Goal: Communication & Community: Answer question/provide support

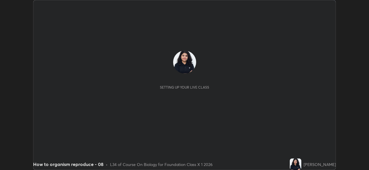
scroll to position [170, 369]
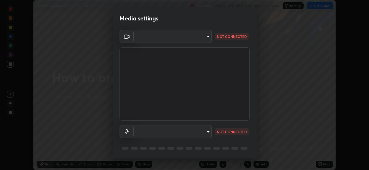
type input "8c17a5d152d90efee16c6d0123f72e1c8e3faabb66c5818a7671abbc9a97bc9a"
type input "default"
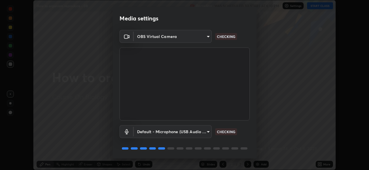
scroll to position [19, 0]
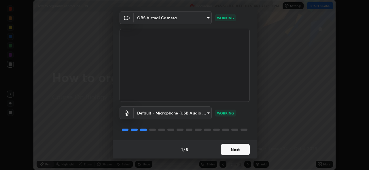
click at [232, 151] on button "Next" at bounding box center [235, 150] width 29 height 12
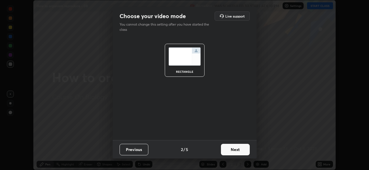
click at [228, 152] on button "Next" at bounding box center [235, 150] width 29 height 12
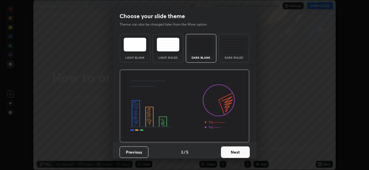
click at [230, 153] on button "Next" at bounding box center [235, 153] width 29 height 12
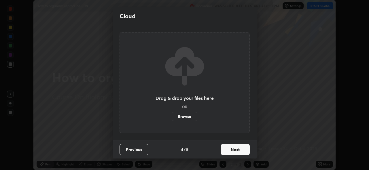
click at [188, 115] on label "Browse" at bounding box center [185, 116] width 26 height 9
click at [172, 115] on input "Browse" at bounding box center [172, 116] width 0 height 9
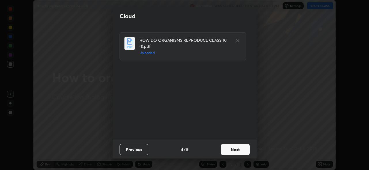
click at [228, 149] on button "Next" at bounding box center [235, 150] width 29 height 12
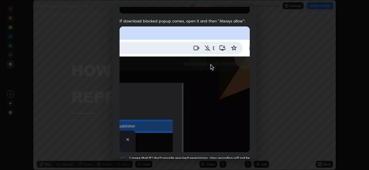
scroll to position [136, 0]
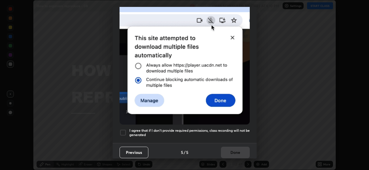
click at [124, 130] on div at bounding box center [123, 132] width 7 height 7
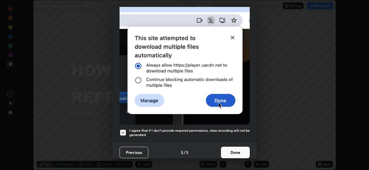
click at [229, 147] on button "Done" at bounding box center [235, 153] width 29 height 12
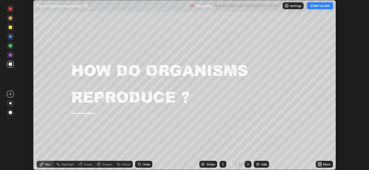
click at [317, 4] on button "START CLASS" at bounding box center [320, 5] width 26 height 7
click at [214, 165] on div "Slides" at bounding box center [211, 164] width 8 height 3
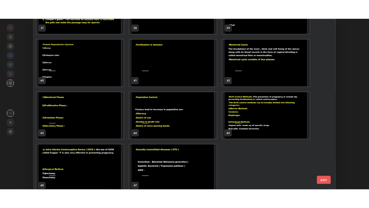
scroll to position [668, 0]
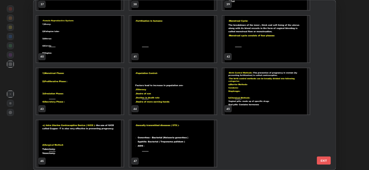
click at [174, 94] on img "grid" at bounding box center [172, 91] width 87 height 47
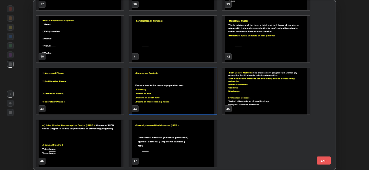
click at [173, 91] on img "grid" at bounding box center [172, 91] width 87 height 47
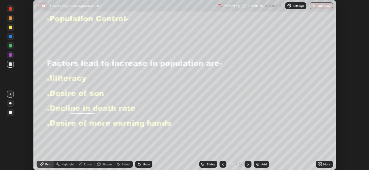
click at [324, 166] on div "More" at bounding box center [326, 164] width 7 height 3
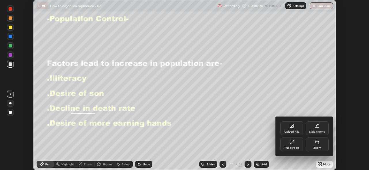
click at [298, 145] on div "Full screen" at bounding box center [291, 145] width 23 height 14
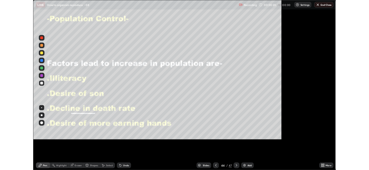
scroll to position [208, 369]
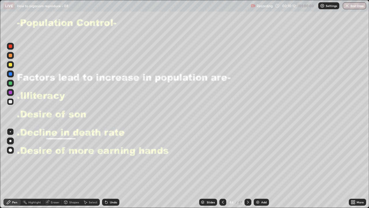
click at [108, 170] on div "Undo" at bounding box center [110, 201] width 17 height 7
click at [109, 170] on div "Undo" at bounding box center [110, 201] width 17 height 7
click at [111, 170] on div "Undo" at bounding box center [113, 201] width 7 height 3
click at [111, 170] on div "Undo" at bounding box center [110, 201] width 17 height 7
click at [111, 170] on div "Undo" at bounding box center [113, 201] width 7 height 3
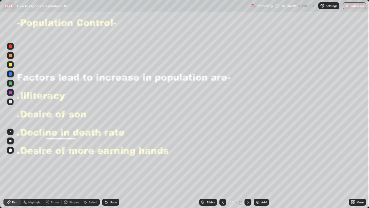
click at [247, 170] on icon at bounding box center [248, 201] width 5 height 5
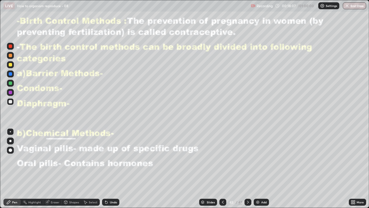
click at [247, 170] on icon at bounding box center [248, 201] width 5 height 5
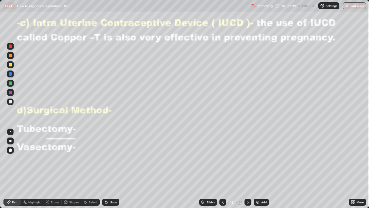
click at [222, 170] on icon at bounding box center [222, 201] width 5 height 5
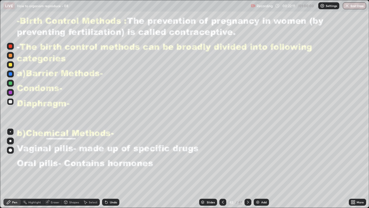
click at [10, 93] on div at bounding box center [10, 91] width 3 height 3
click at [10, 101] on div at bounding box center [10, 101] width 3 height 3
click at [248, 170] on icon at bounding box center [248, 201] width 2 height 3
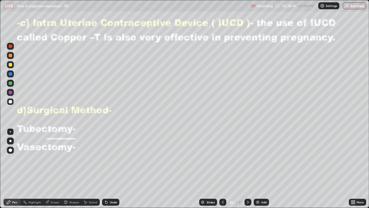
click at [10, 82] on div at bounding box center [10, 82] width 3 height 3
click at [111, 170] on div "Undo" at bounding box center [113, 201] width 7 height 3
click at [222, 170] on icon at bounding box center [222, 201] width 5 height 5
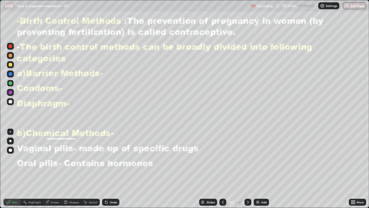
click at [247, 170] on icon at bounding box center [248, 201] width 5 height 5
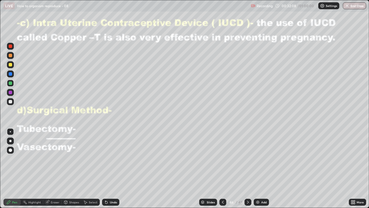
click at [52, 170] on div "Eraser" at bounding box center [52, 201] width 18 height 7
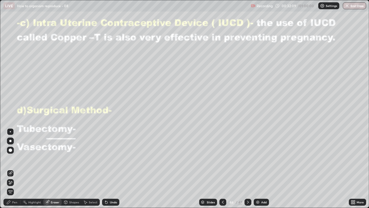
click at [15, 170] on div "Pen" at bounding box center [11, 201] width 17 height 7
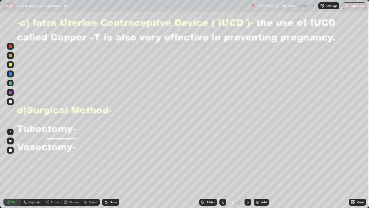
click at [248, 170] on div at bounding box center [247, 201] width 7 height 7
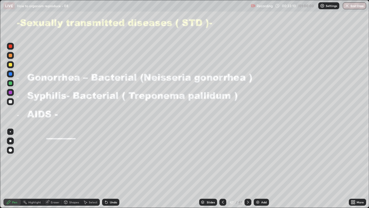
click at [222, 170] on icon at bounding box center [222, 201] width 5 height 5
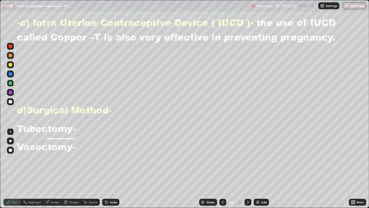
click at [250, 170] on div at bounding box center [247, 201] width 7 height 7
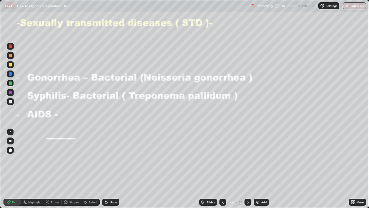
click at [9, 103] on div at bounding box center [10, 101] width 7 height 7
click at [10, 55] on div at bounding box center [10, 55] width 3 height 3
click at [11, 101] on div at bounding box center [10, 101] width 3 height 3
click at [10, 92] on div at bounding box center [10, 91] width 3 height 3
click at [111, 170] on div "Undo" at bounding box center [113, 201] width 7 height 3
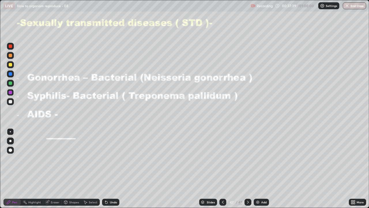
click at [10, 101] on div at bounding box center [10, 101] width 3 height 3
click at [11, 83] on div at bounding box center [10, 82] width 3 height 3
click at [248, 170] on icon at bounding box center [248, 201] width 5 height 5
click at [352, 170] on icon at bounding box center [351, 200] width 1 height 1
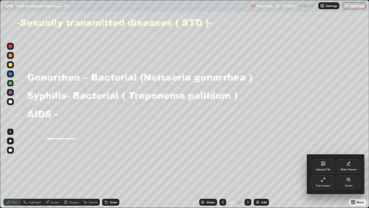
click at [320, 170] on div "Full screen" at bounding box center [323, 182] width 23 height 14
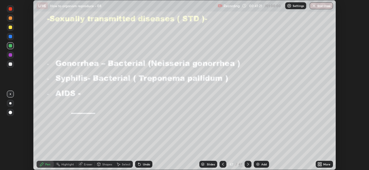
scroll to position [170, 369]
click at [137, 166] on icon at bounding box center [139, 164] width 5 height 5
click at [326, 6] on button "End Class" at bounding box center [321, 5] width 23 height 7
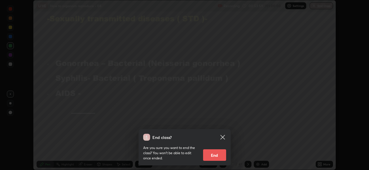
click at [213, 156] on button "End" at bounding box center [214, 156] width 23 height 12
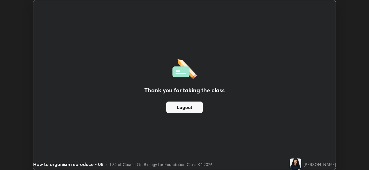
click at [200, 126] on div "Thank you for taking the class Logout" at bounding box center [184, 85] width 302 height 170
